Goal: Task Accomplishment & Management: Manage account settings

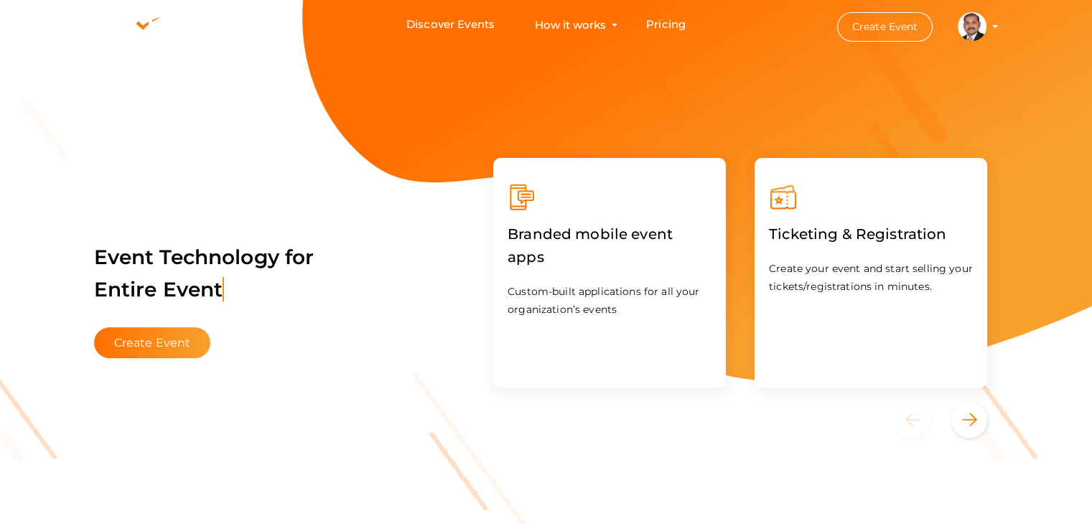
click at [986, 27] on profile-pic at bounding box center [972, 25] width 29 height 11
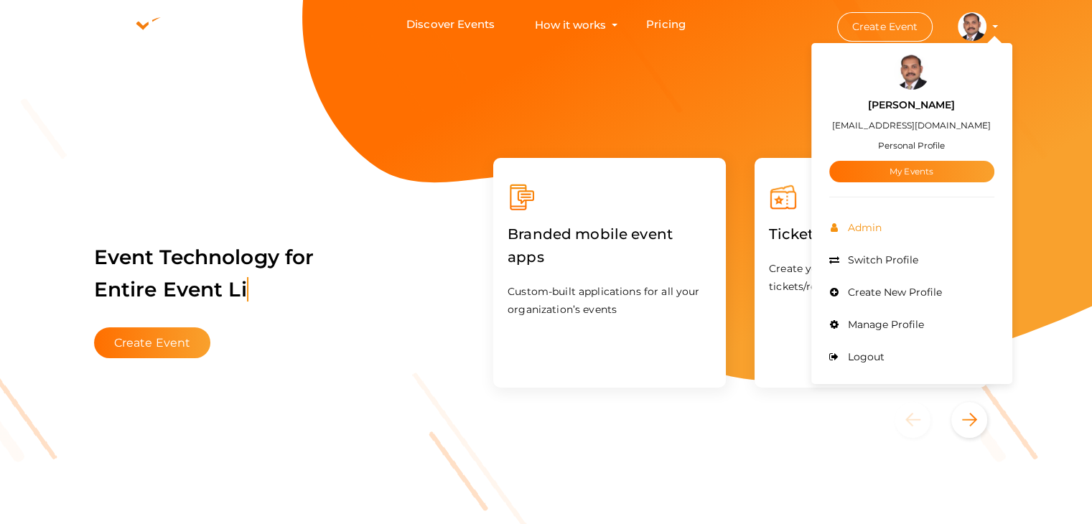
click at [879, 224] on span "Admin" at bounding box center [862, 227] width 37 height 13
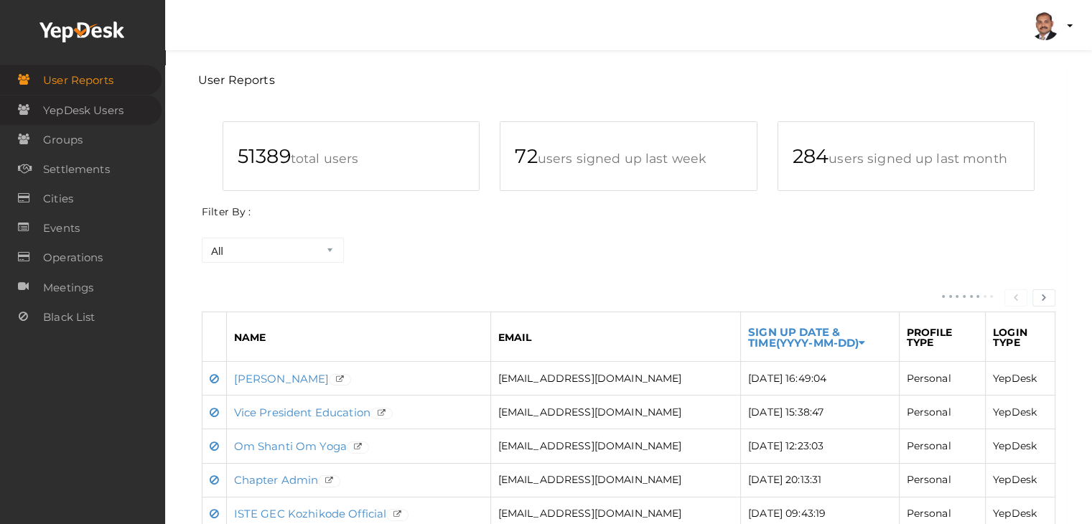
click at [136, 108] on link "YepDesk Users" at bounding box center [81, 109] width 162 height 29
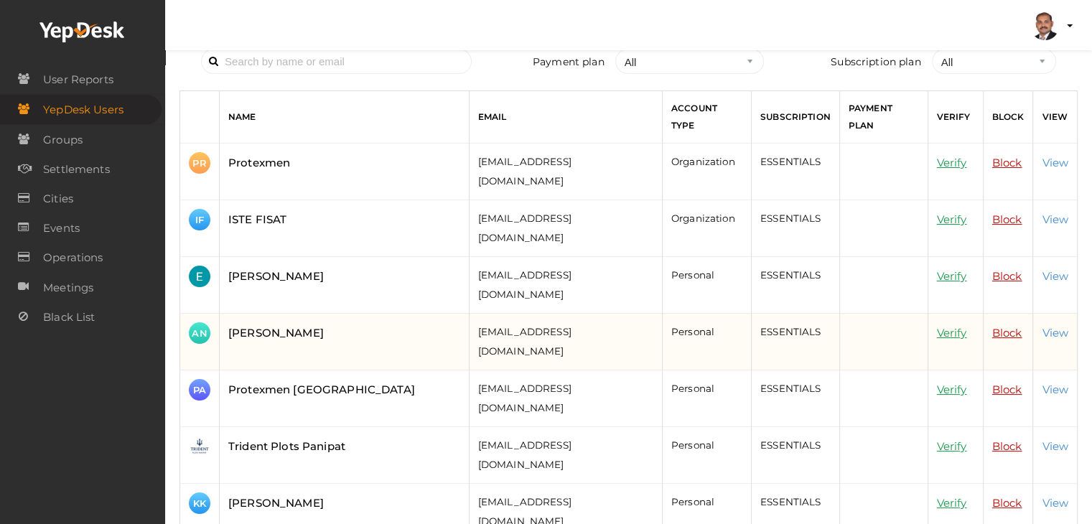
scroll to position [72, 0]
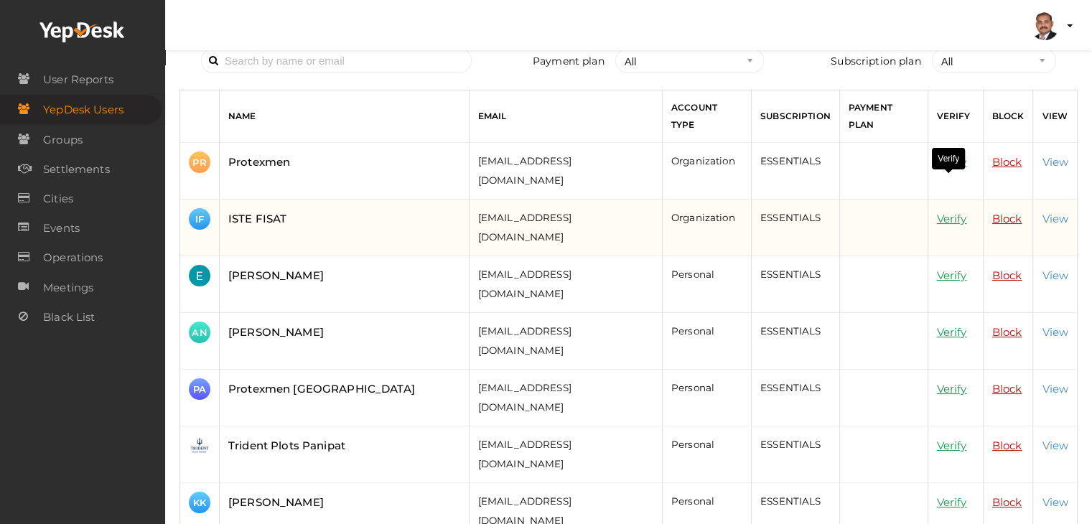
click at [949, 212] on link "Verify" at bounding box center [952, 219] width 30 height 14
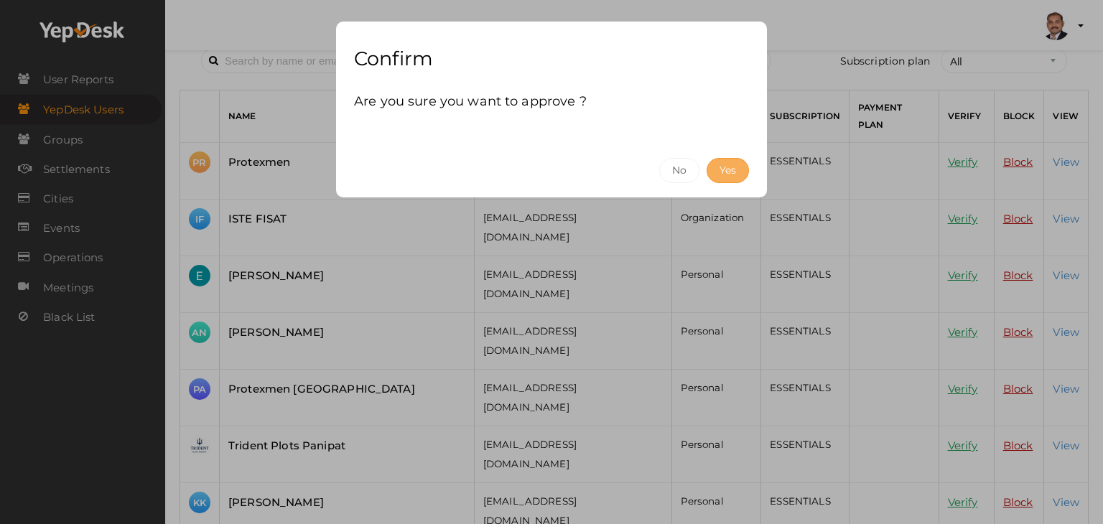
click at [741, 163] on button "Yes" at bounding box center [727, 170] width 42 height 25
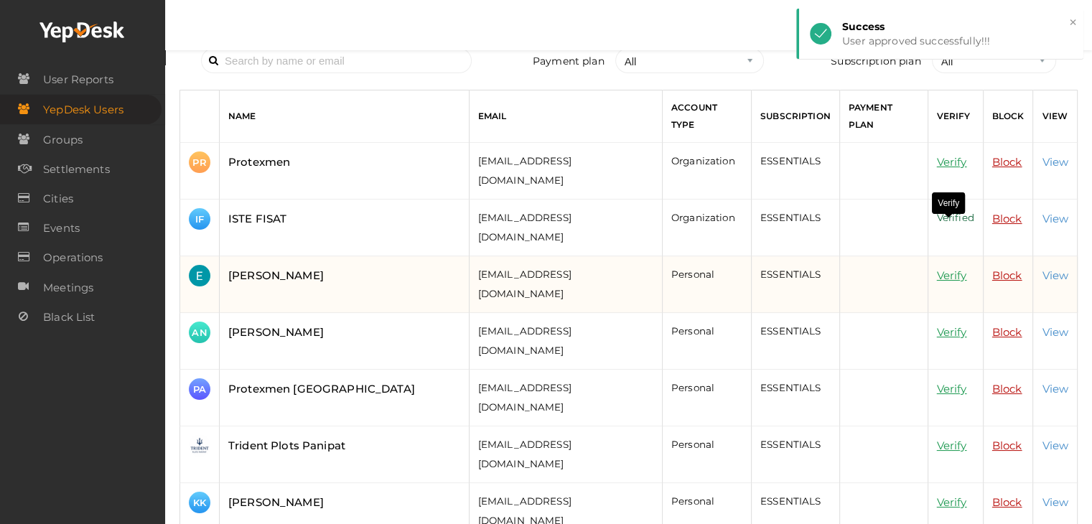
click at [951, 268] on link "Verify" at bounding box center [952, 275] width 30 height 14
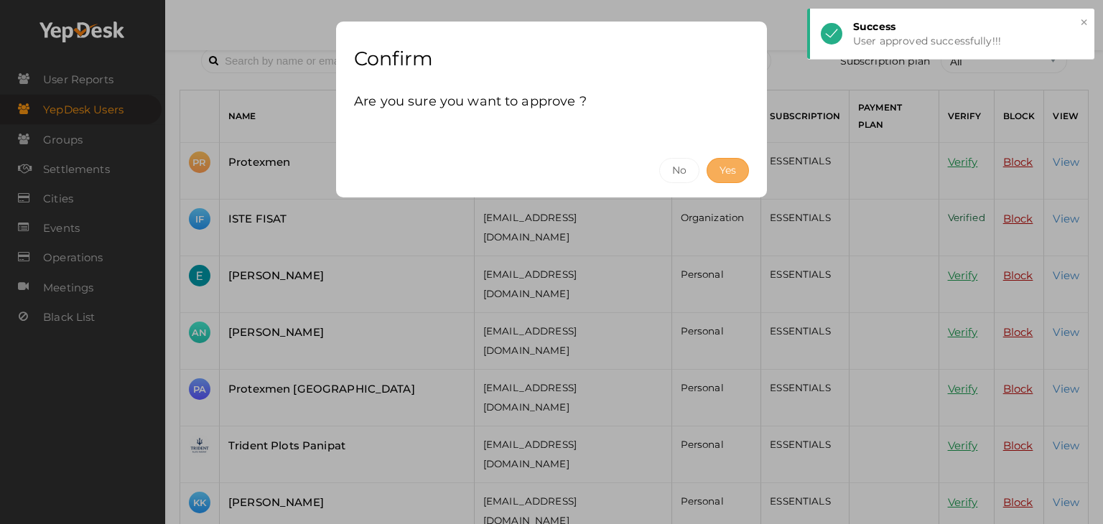
click at [719, 170] on button "Yes" at bounding box center [727, 170] width 42 height 25
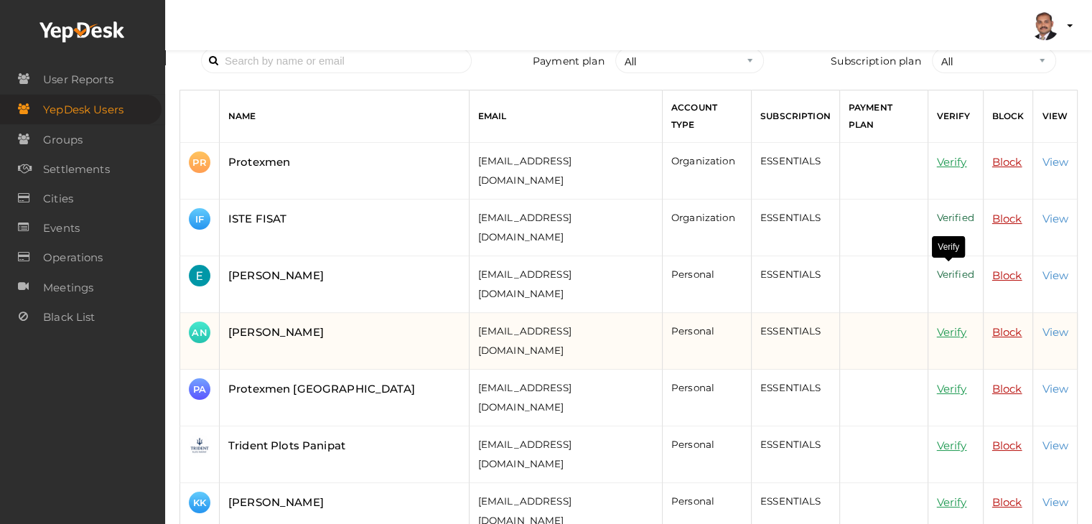
click at [947, 325] on link "Verify" at bounding box center [952, 332] width 30 height 14
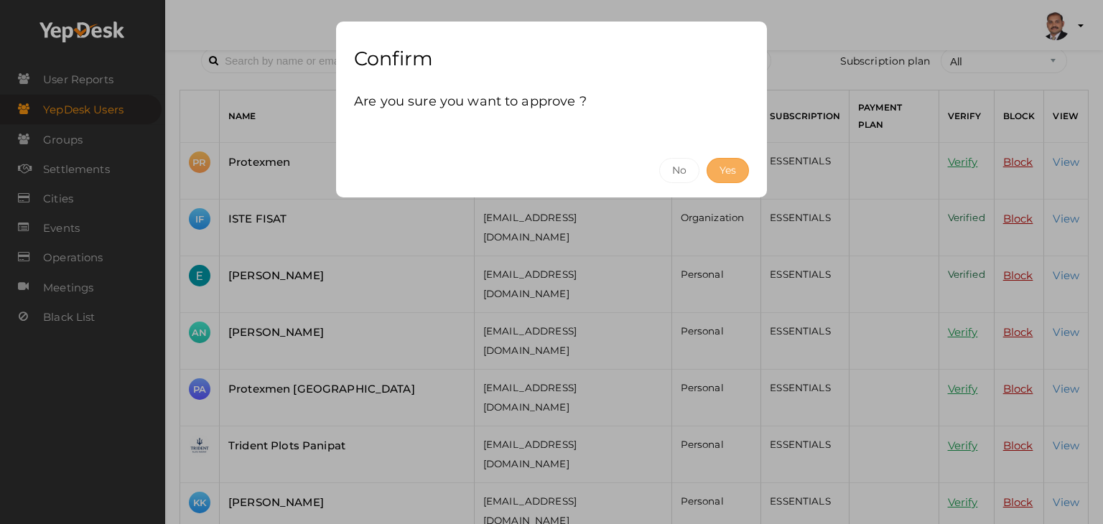
click at [724, 170] on button "Yes" at bounding box center [727, 170] width 42 height 25
